Goal: Check status: Check status

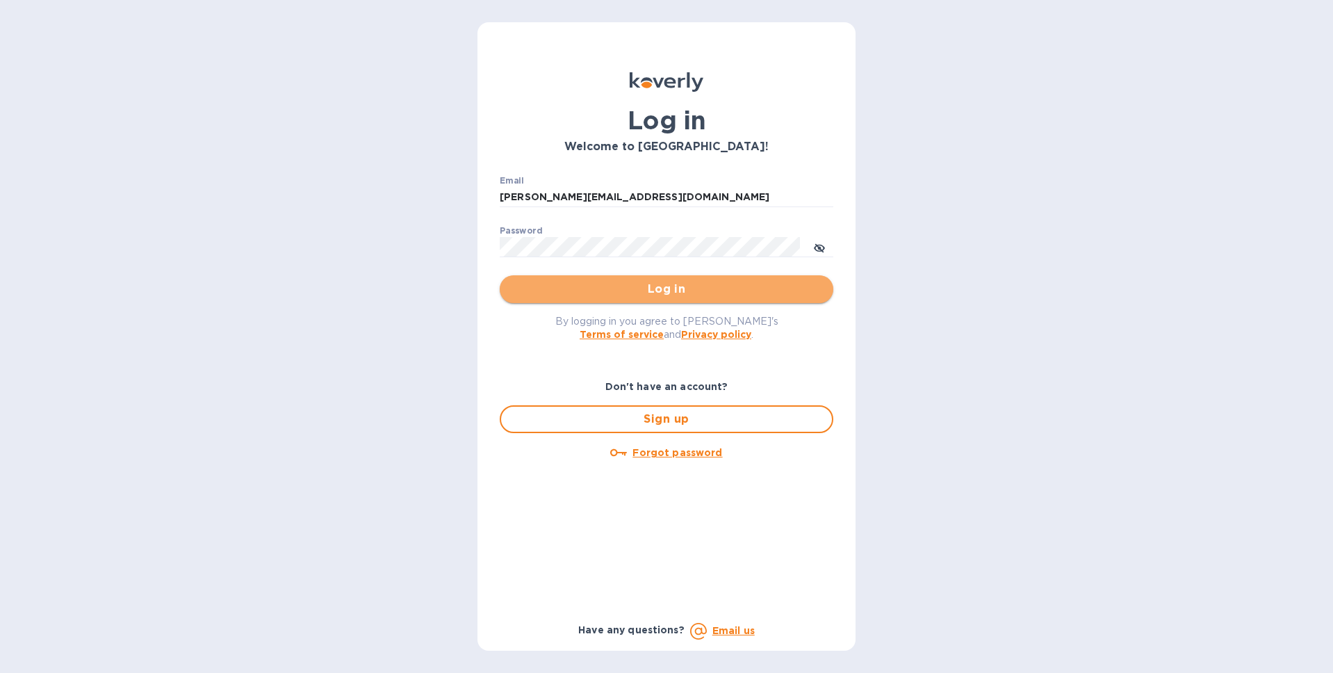
click at [710, 288] on span "Log in" at bounding box center [666, 289] width 311 height 17
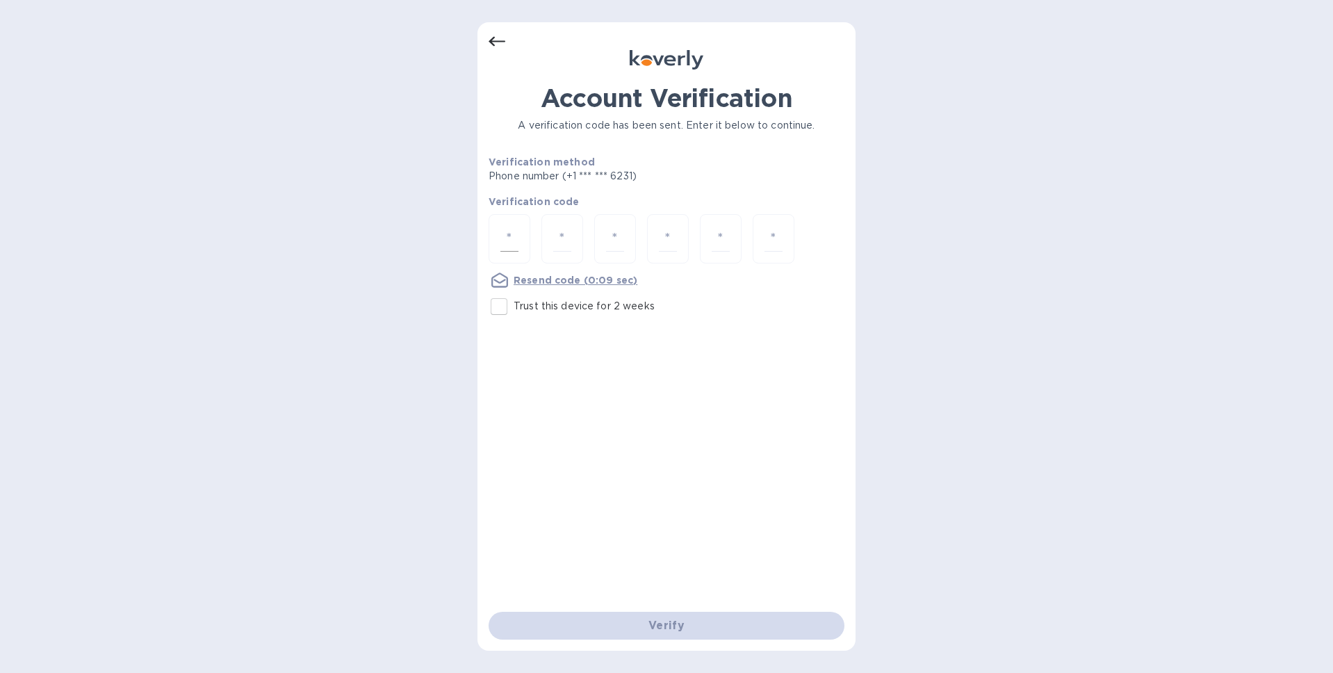
click at [498, 228] on div at bounding box center [510, 238] width 42 height 49
type input "7"
type input "9"
type input "0"
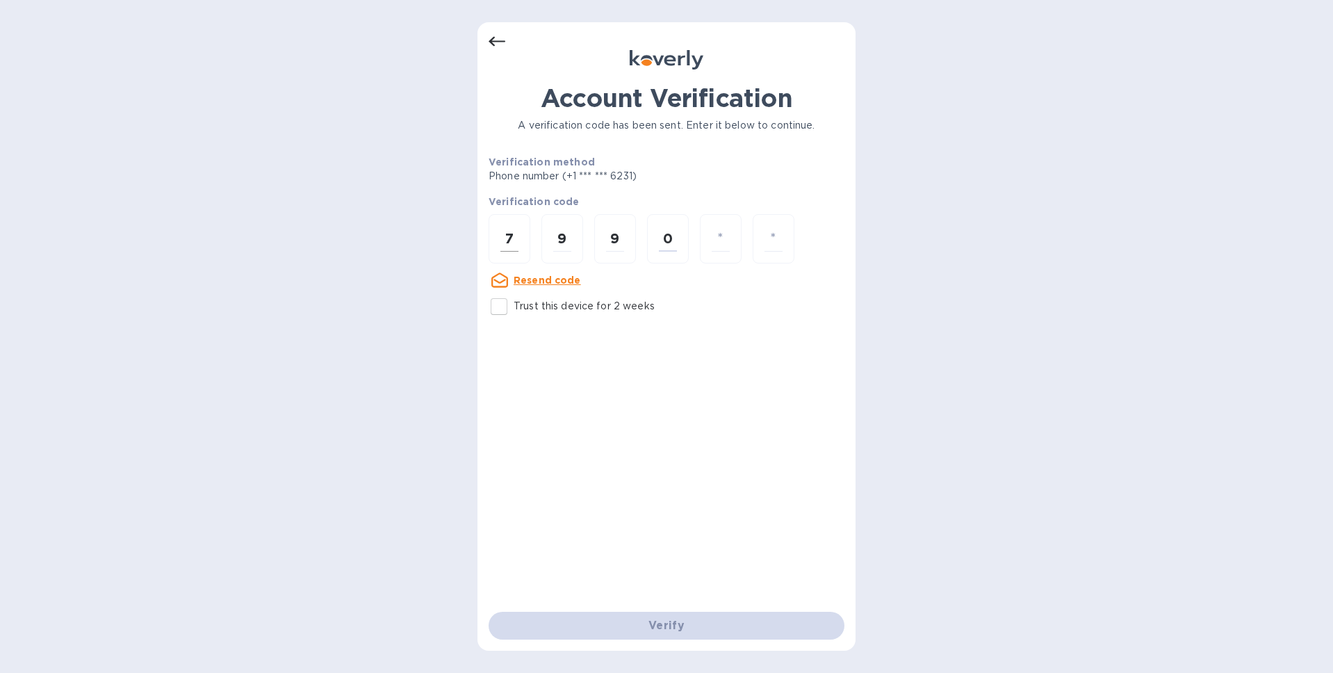
type input "4"
type input "9"
